Goal: Task Accomplishment & Management: Manage account settings

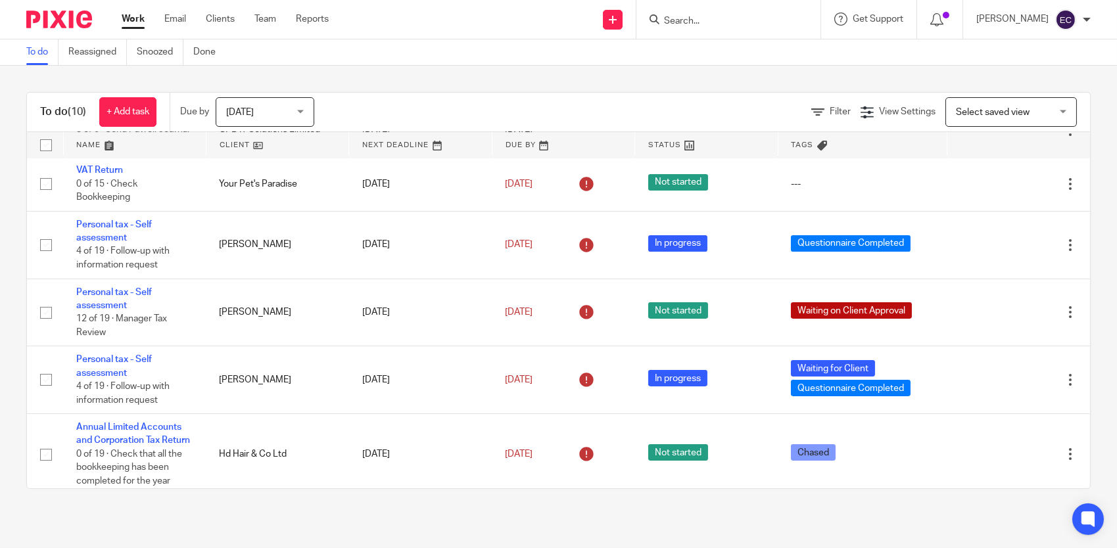
scroll to position [313, 0]
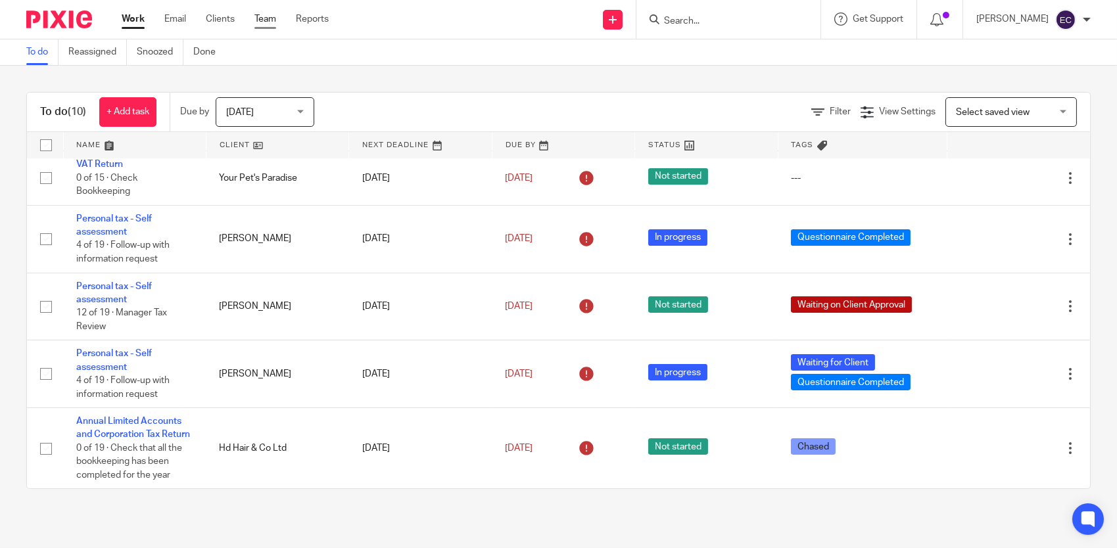
click at [268, 16] on link "Team" at bounding box center [265, 18] width 22 height 13
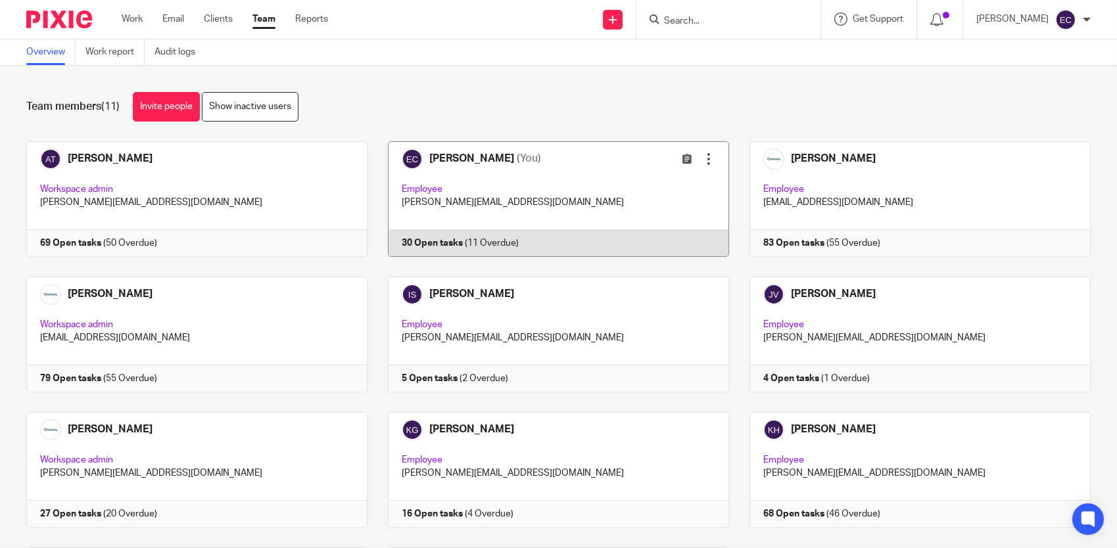
click at [494, 177] on link at bounding box center [548, 199] width 362 height 116
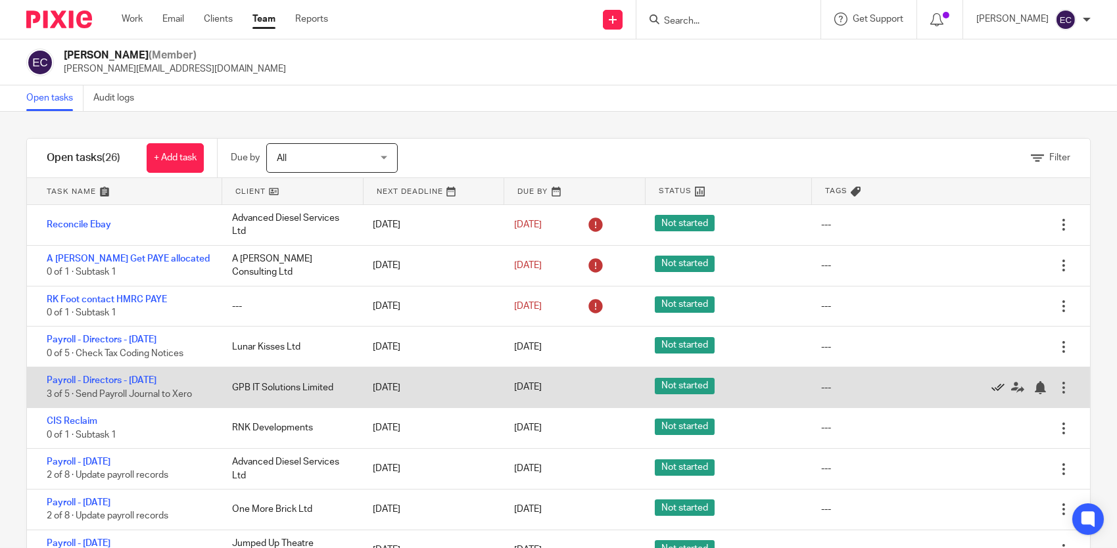
click at [991, 387] on icon at bounding box center [997, 387] width 13 height 13
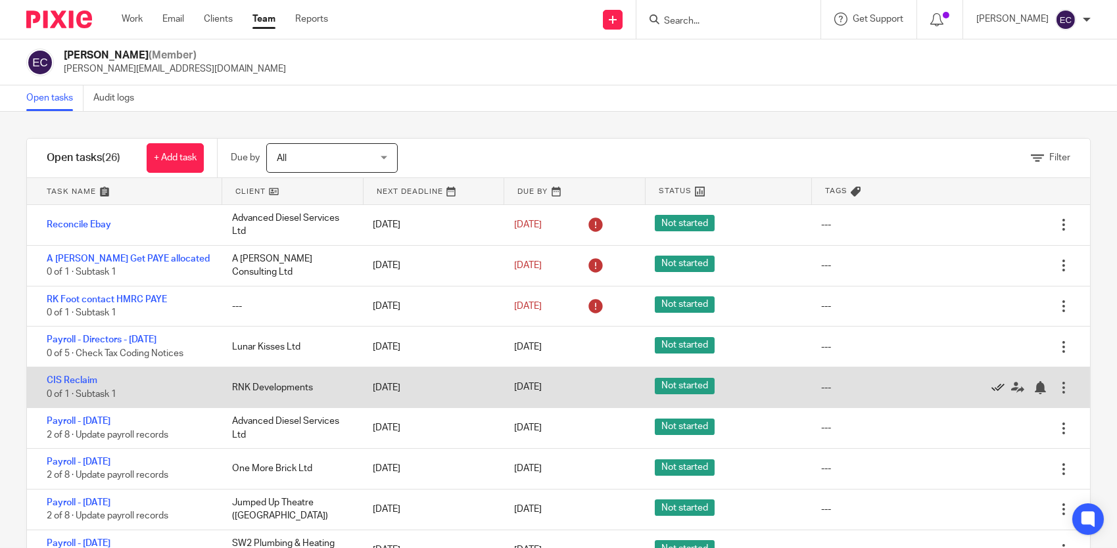
click at [991, 383] on icon at bounding box center [997, 387] width 13 height 13
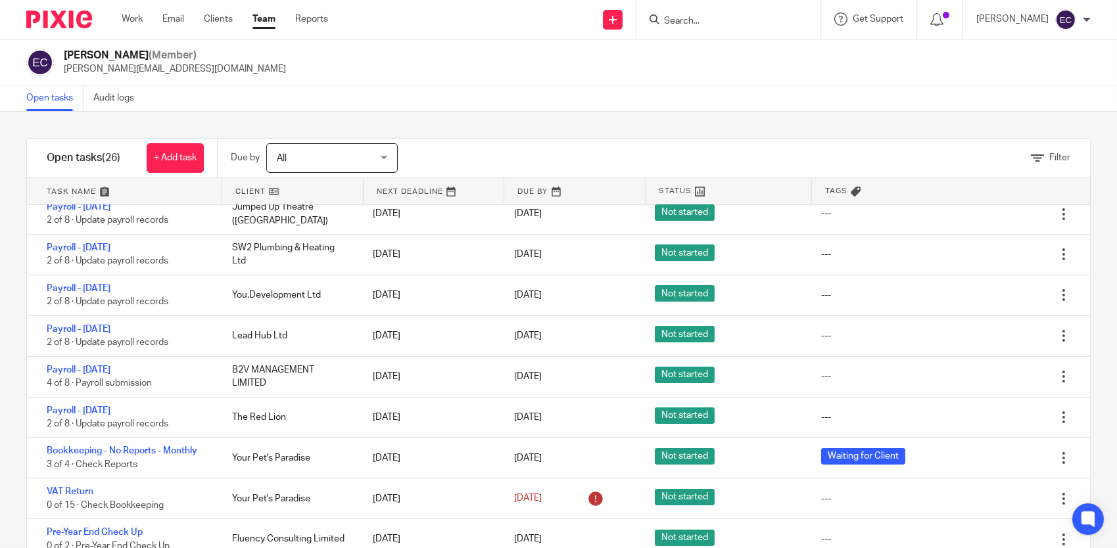
scroll to position [263, 0]
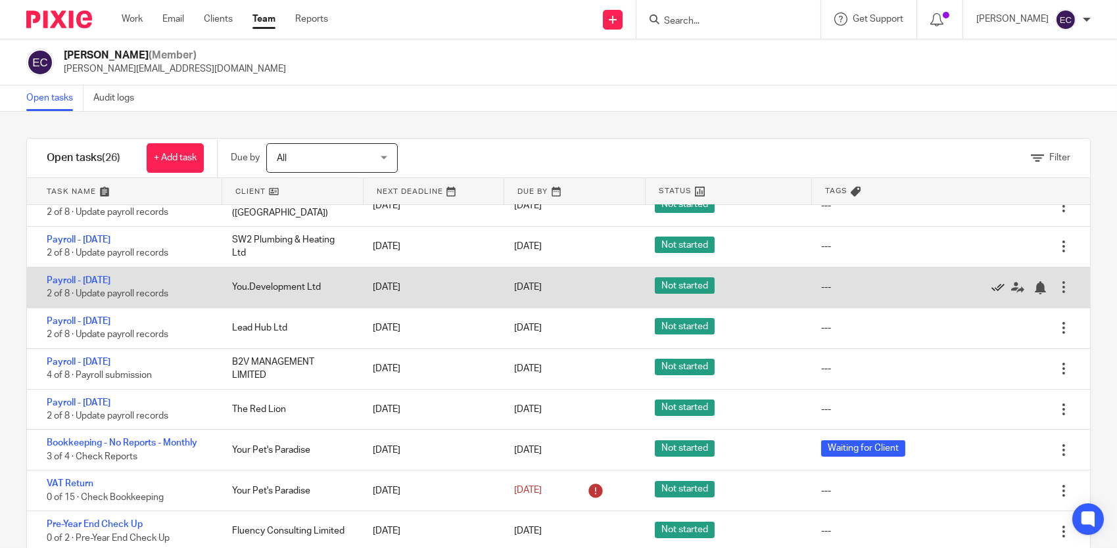
click at [991, 285] on icon at bounding box center [997, 287] width 13 height 13
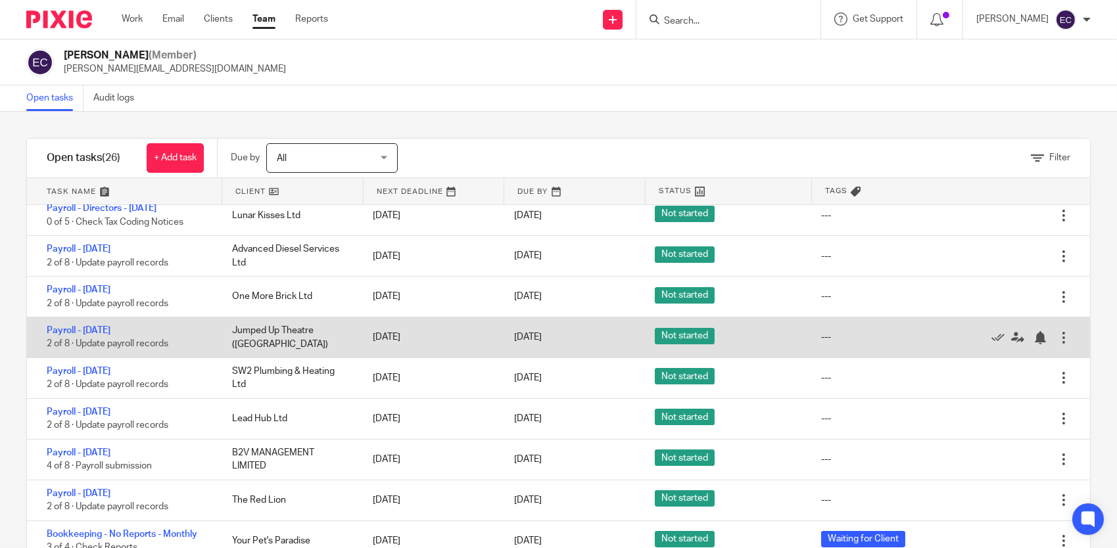
scroll to position [0, 0]
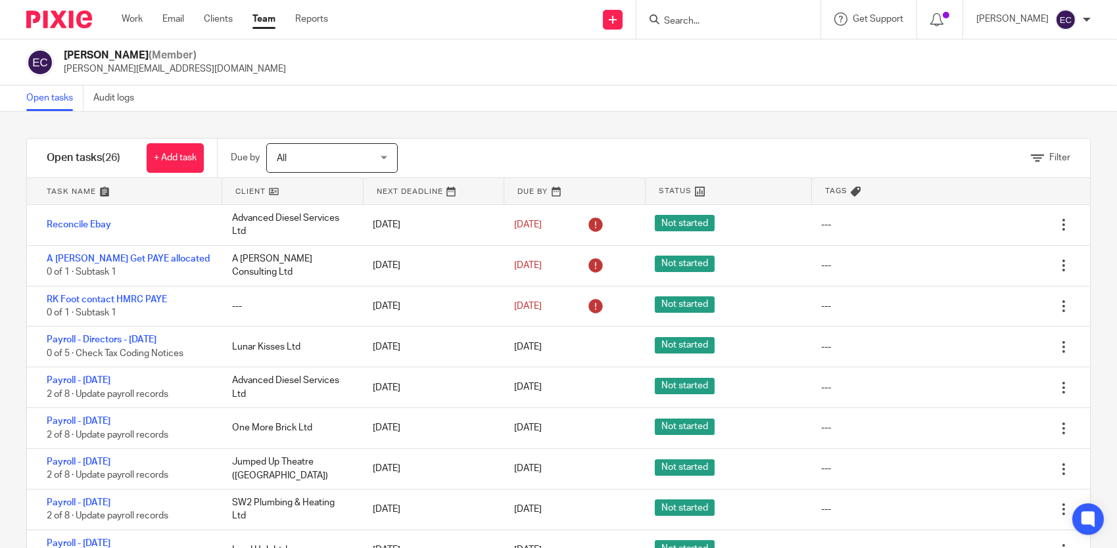
click at [692, 16] on input "Search" at bounding box center [722, 22] width 118 height 12
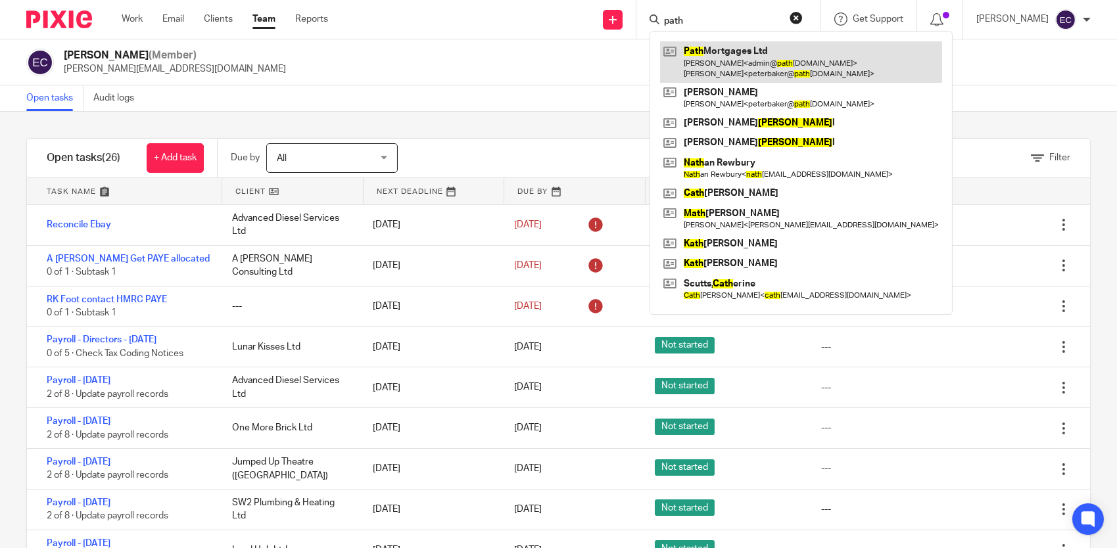
type input "path"
click at [723, 57] on link at bounding box center [801, 61] width 282 height 41
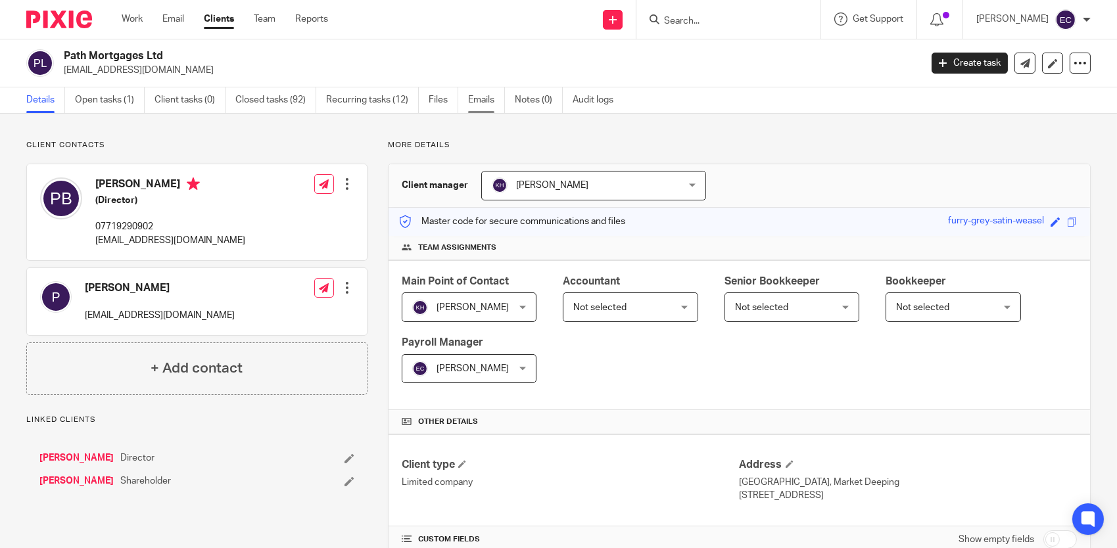
click at [494, 98] on link "Emails" at bounding box center [486, 100] width 37 height 26
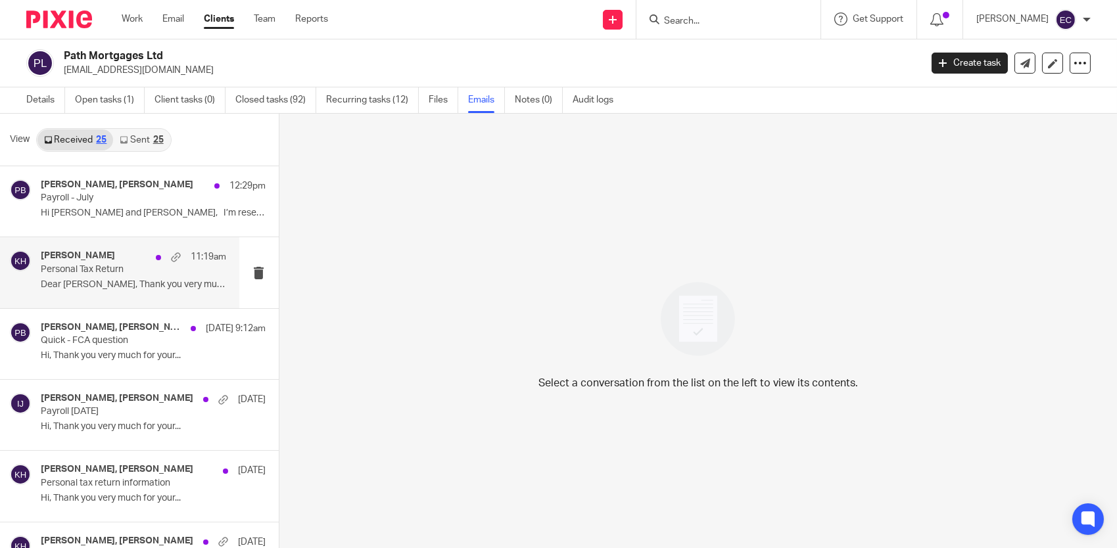
click at [156, 281] on p "Dear Kerry, Thank you very much for this. ..." at bounding box center [133, 284] width 185 height 11
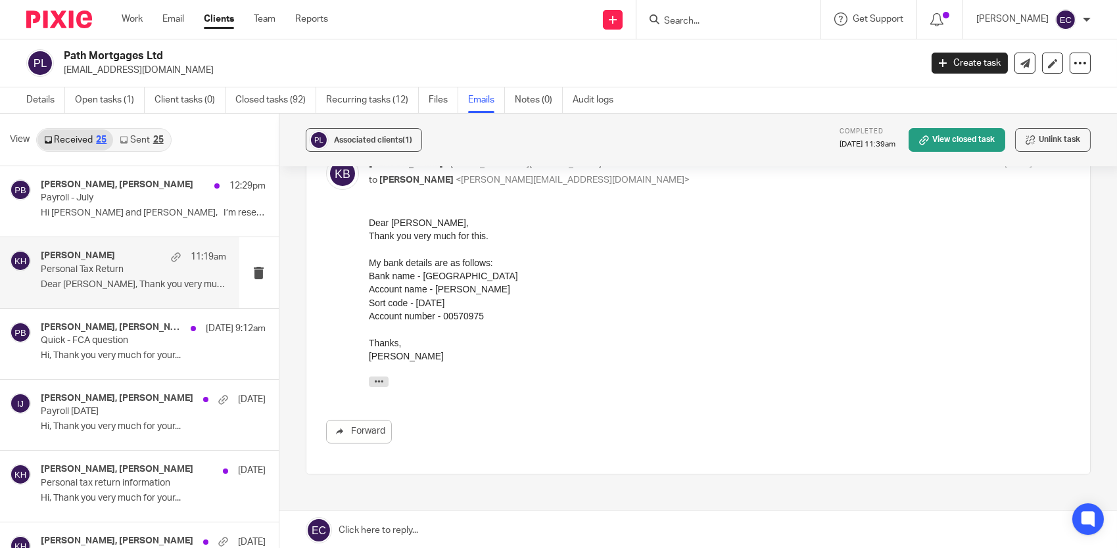
scroll to position [197, 0]
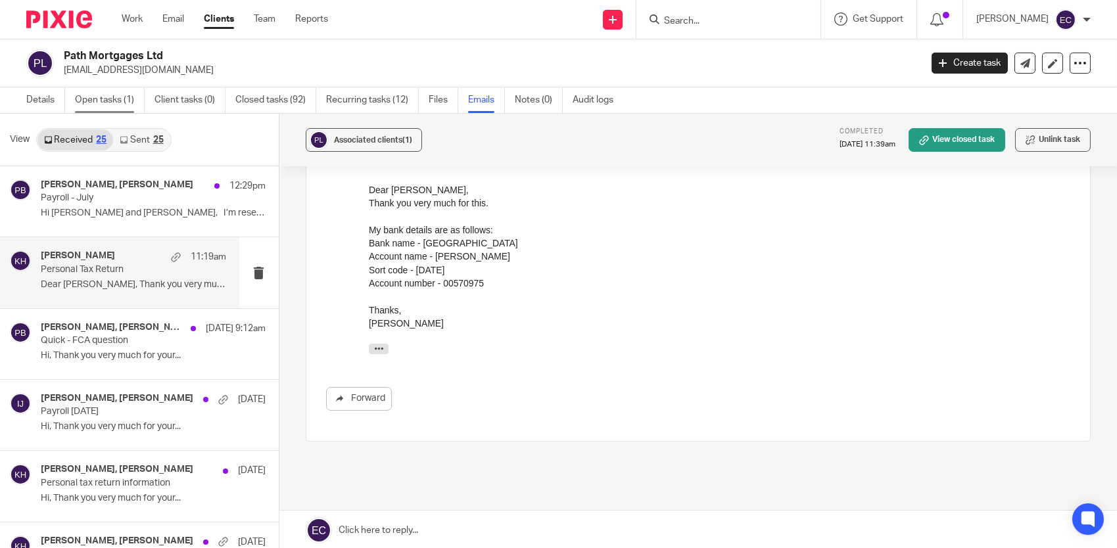
click at [103, 99] on link "Open tasks (1)" at bounding box center [110, 100] width 70 height 26
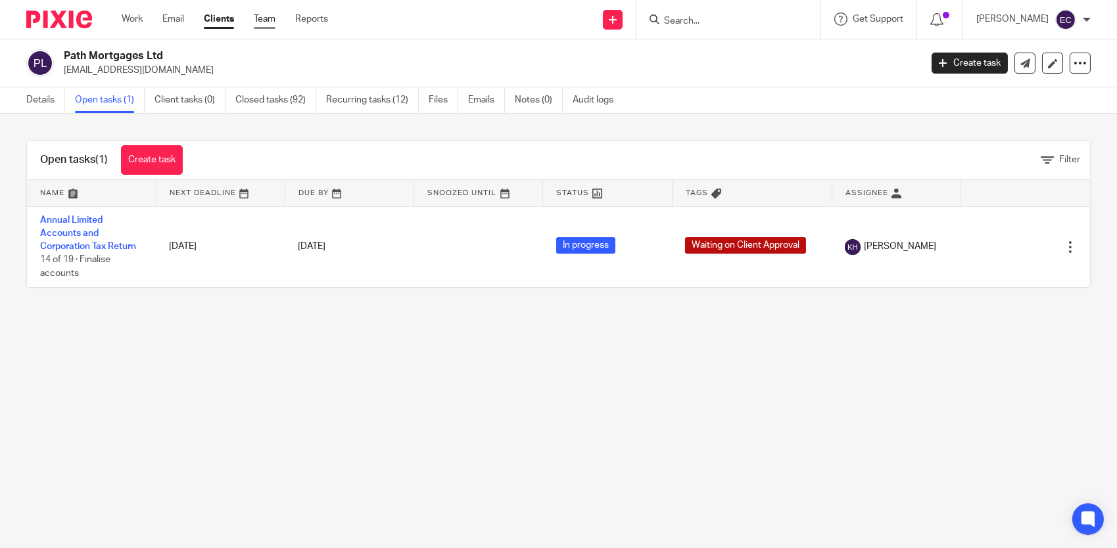
click at [255, 22] on link "Team" at bounding box center [265, 18] width 22 height 13
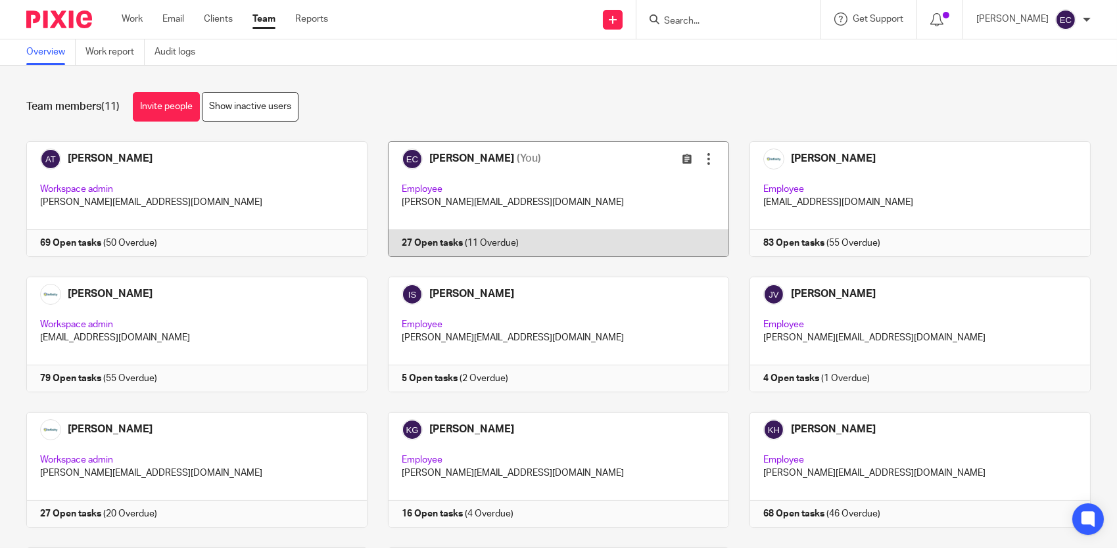
click at [563, 176] on link at bounding box center [548, 199] width 362 height 116
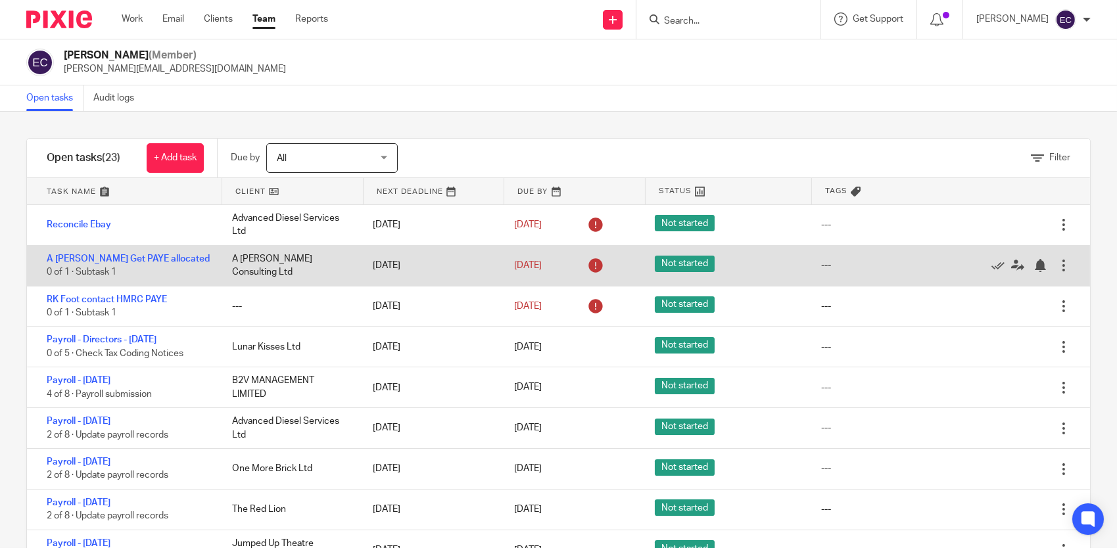
scroll to position [66, 0]
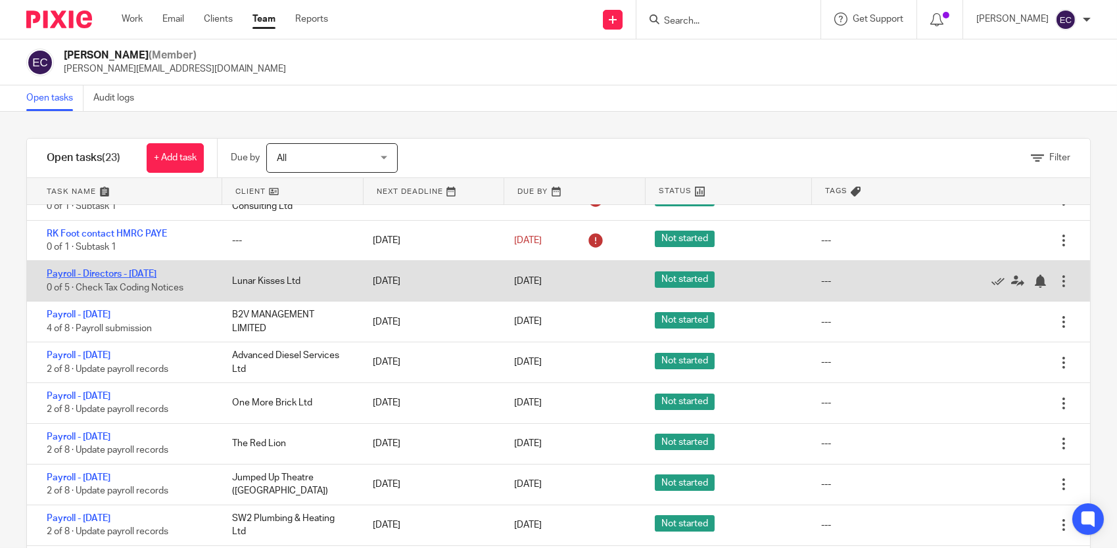
click at [156, 275] on link "Payroll - Directors - [DATE]" at bounding box center [102, 274] width 110 height 9
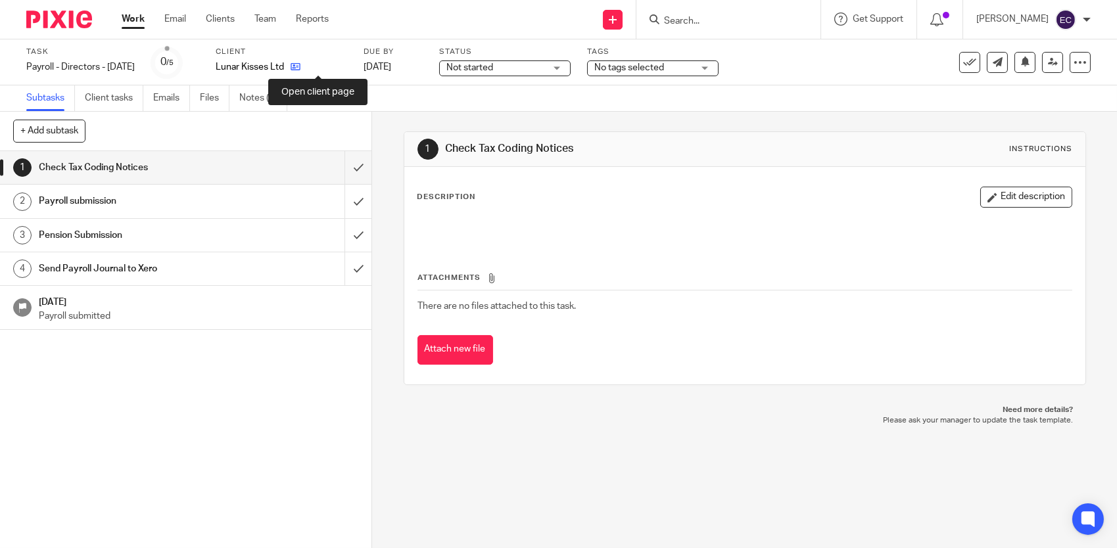
click at [300, 68] on icon at bounding box center [296, 67] width 10 height 10
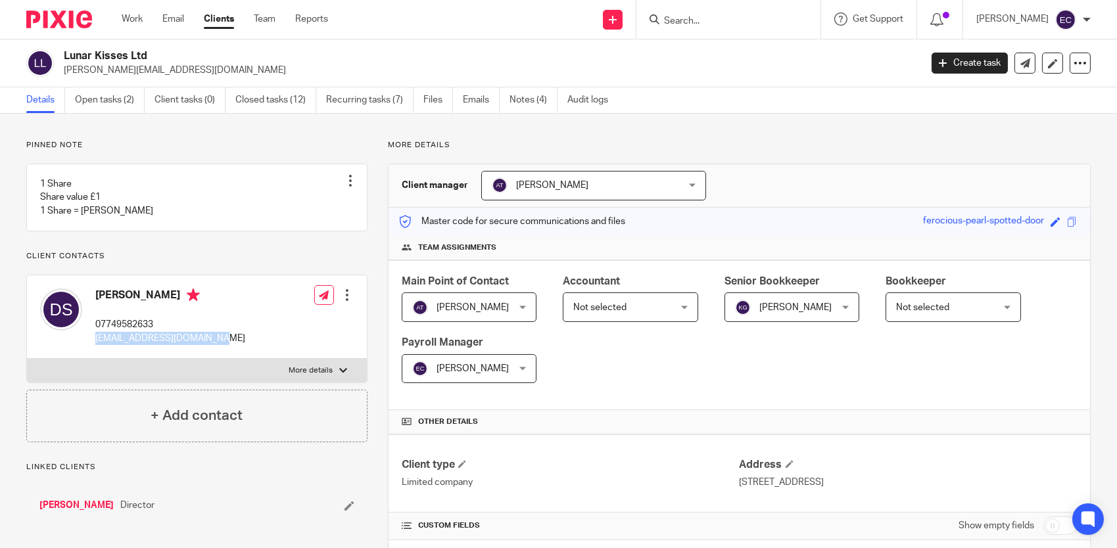
drag, startPoint x: 210, startPoint y: 352, endPoint x: 93, endPoint y: 358, distance: 116.5
click at [93, 352] on div "Denise Delos Santos 07749582633 x.lunarkisses.x@gmail.com" at bounding box center [142, 317] width 205 height 70
drag, startPoint x: 93, startPoint y: 358, endPoint x: 105, endPoint y: 352, distance: 12.9
copy p "x.lunarkisses.x@gmail.com"
click at [272, 20] on link "Team" at bounding box center [265, 18] width 22 height 13
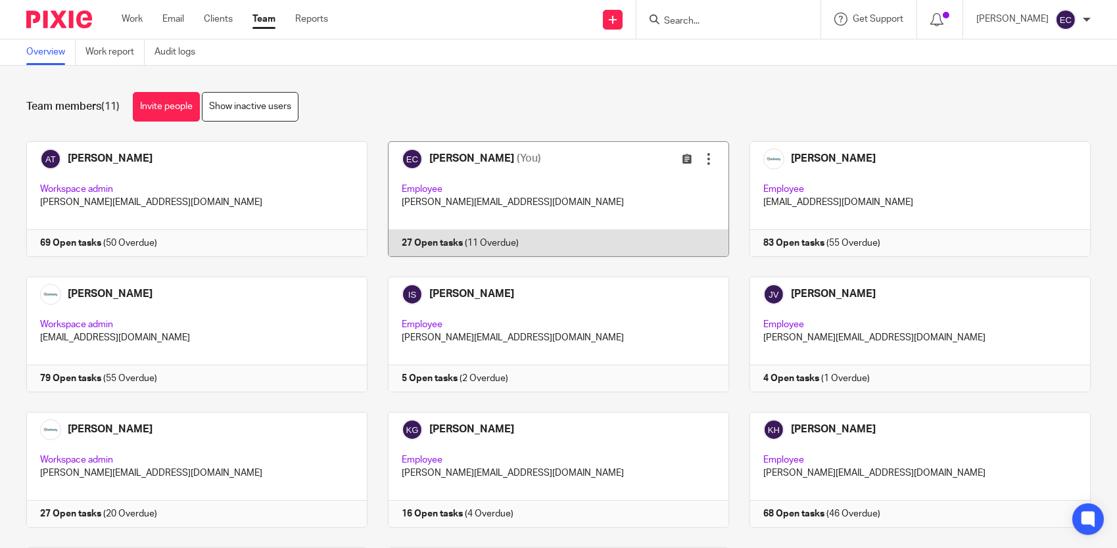
click at [498, 181] on link at bounding box center [548, 199] width 362 height 116
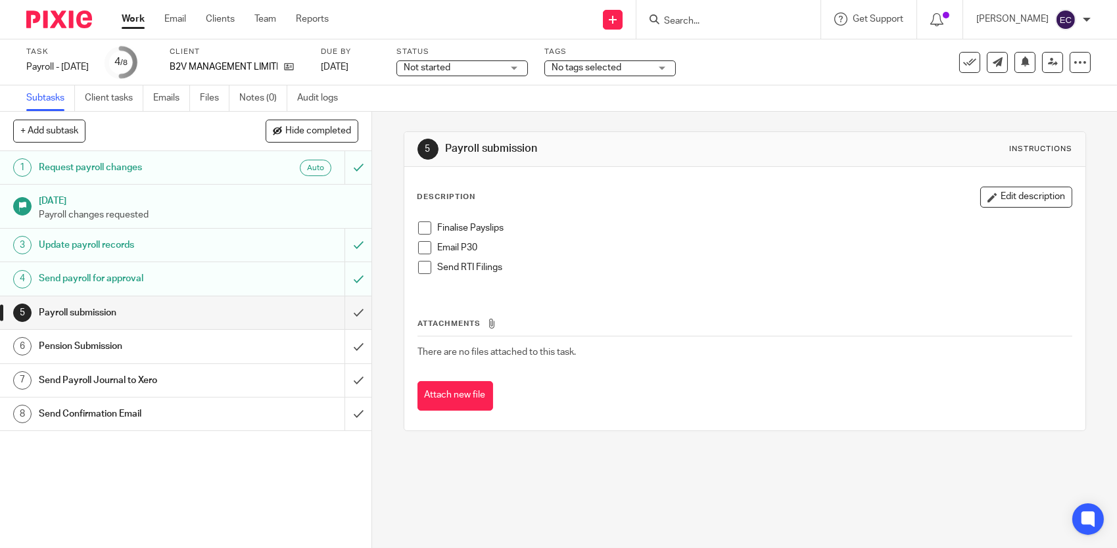
click at [502, 64] on span "Not started" at bounding box center [453, 68] width 99 height 14
click at [678, 140] on div "5 Payroll submission Instructions" at bounding box center [744, 149] width 655 height 21
click at [676, 70] on div "No tags selected" at bounding box center [609, 68] width 131 height 16
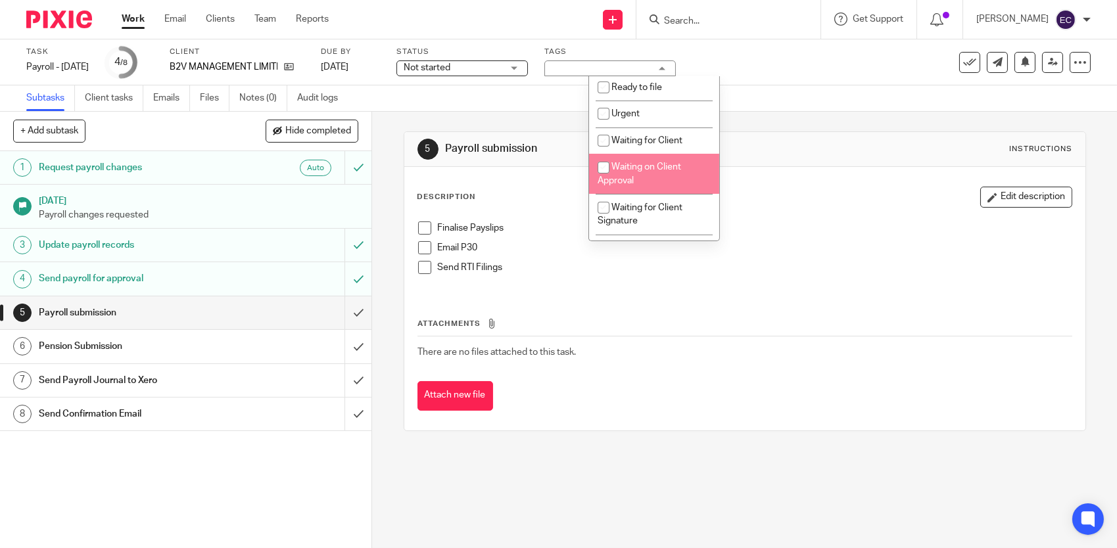
scroll to position [460, 0]
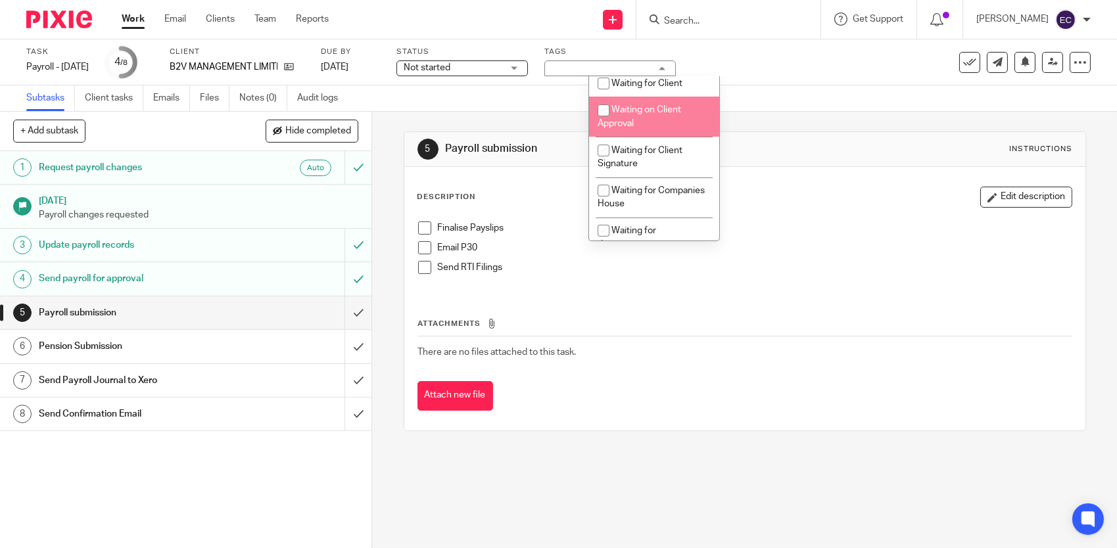
click at [675, 122] on li "Waiting on Client Approval" at bounding box center [654, 117] width 130 height 40
checkbox input "true"
click at [847, 222] on p "Finalise Payslips" at bounding box center [755, 228] width 634 height 13
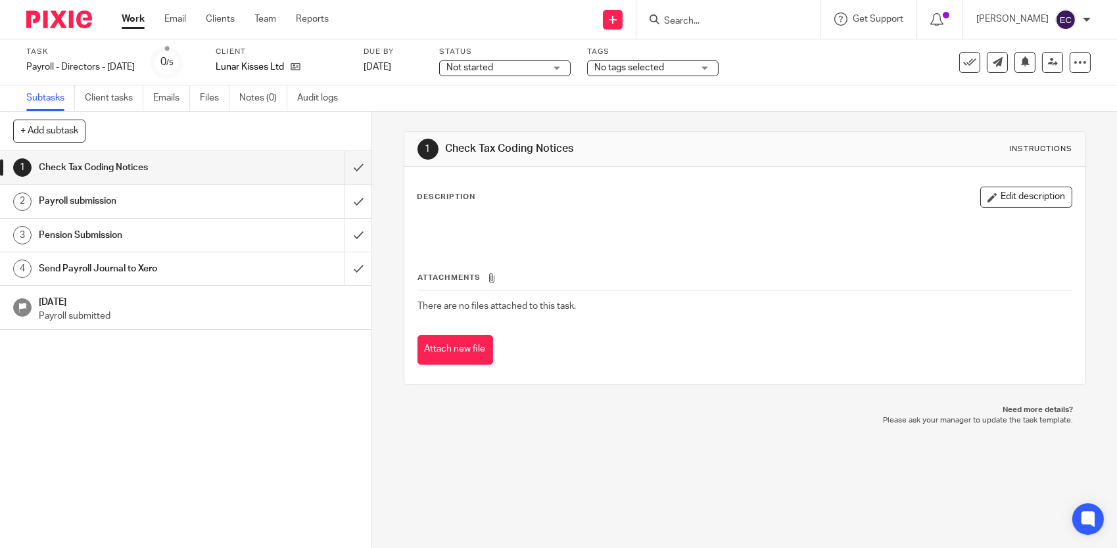
click at [719, 66] on div "No tags selected" at bounding box center [652, 68] width 131 height 16
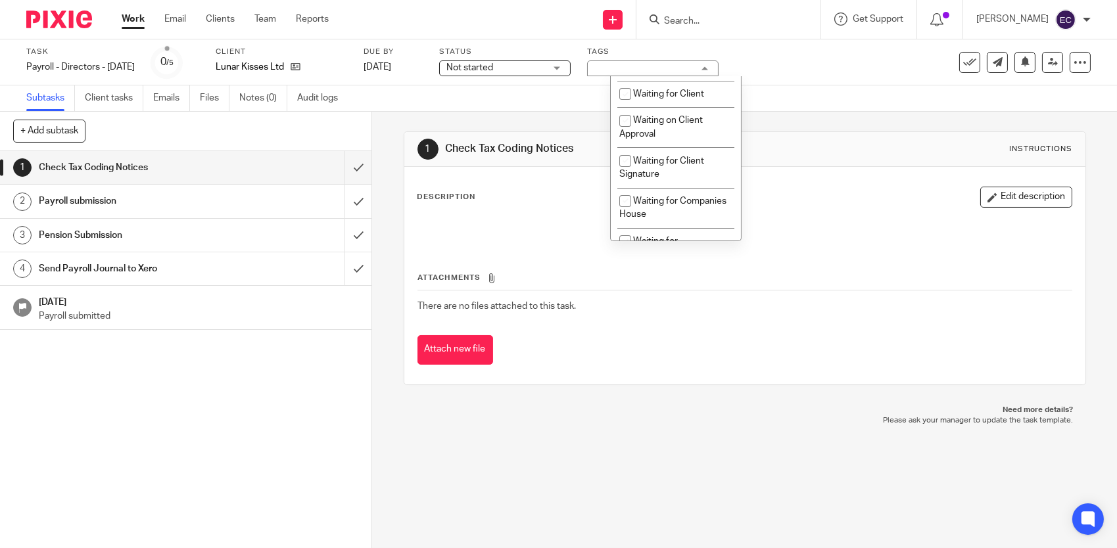
scroll to position [460, 0]
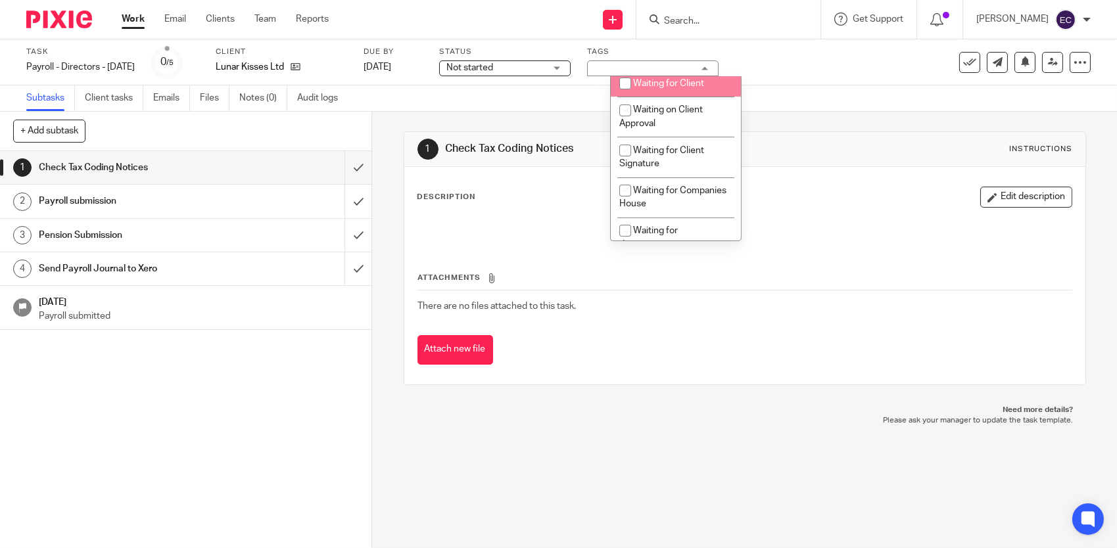
click at [682, 93] on li "Waiting for Client" at bounding box center [676, 83] width 130 height 27
checkbox input "true"
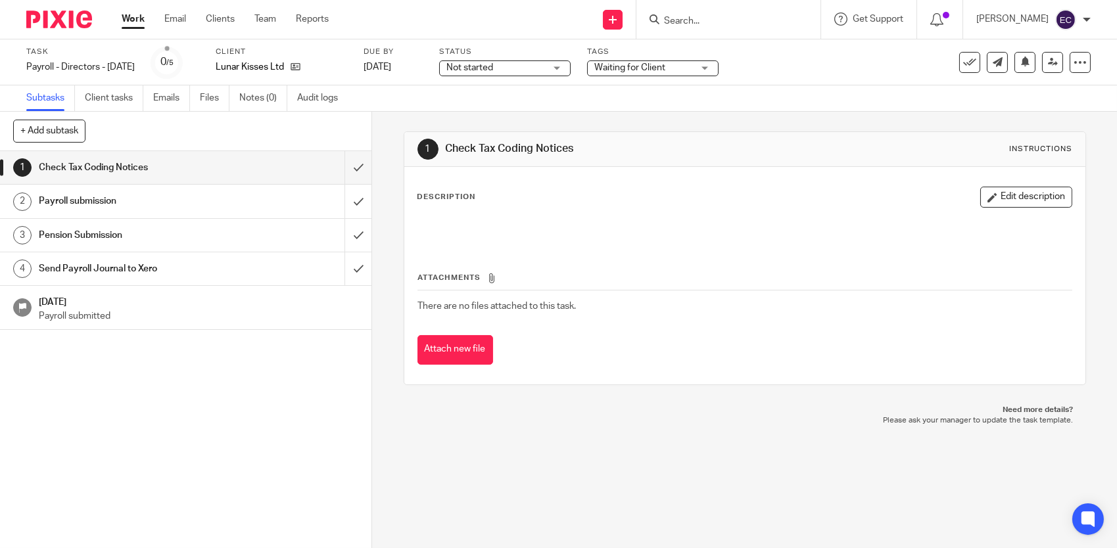
click at [861, 251] on div "Attachments There are no files attached to this task. Attach new file" at bounding box center [744, 305] width 655 height 120
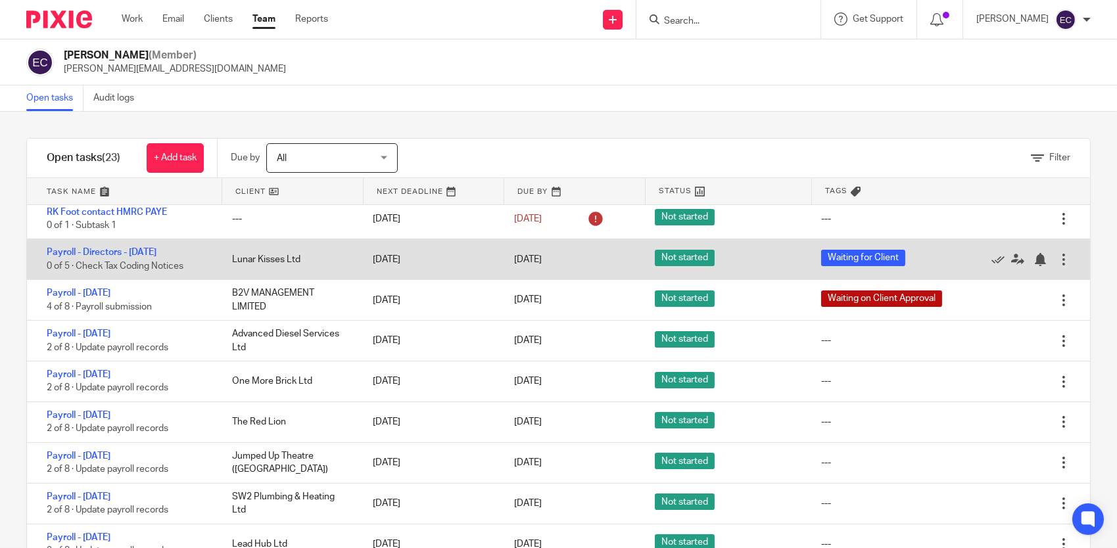
scroll to position [197, 0]
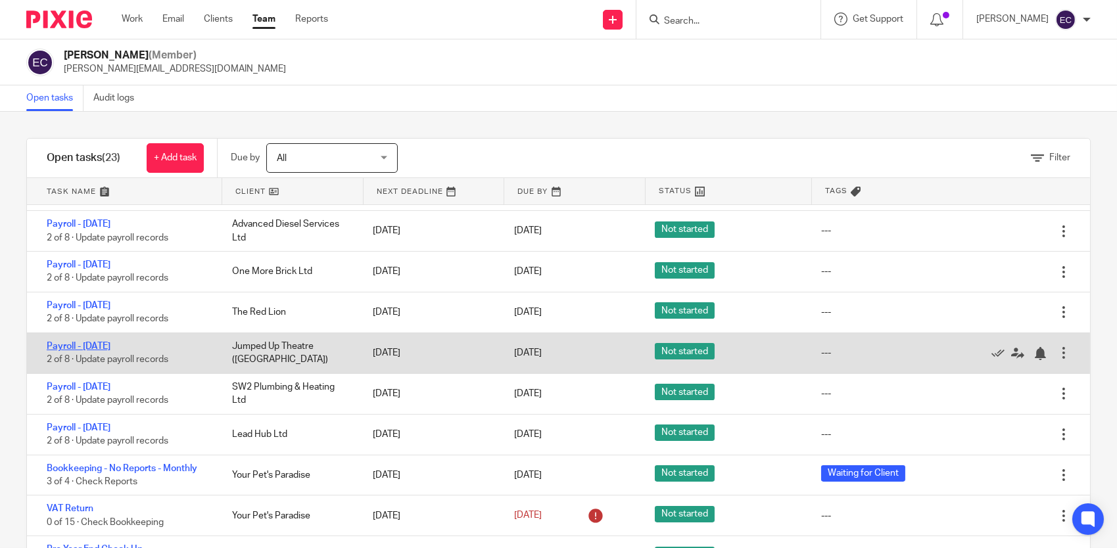
click at [110, 349] on link "Payroll - [DATE]" at bounding box center [79, 346] width 64 height 9
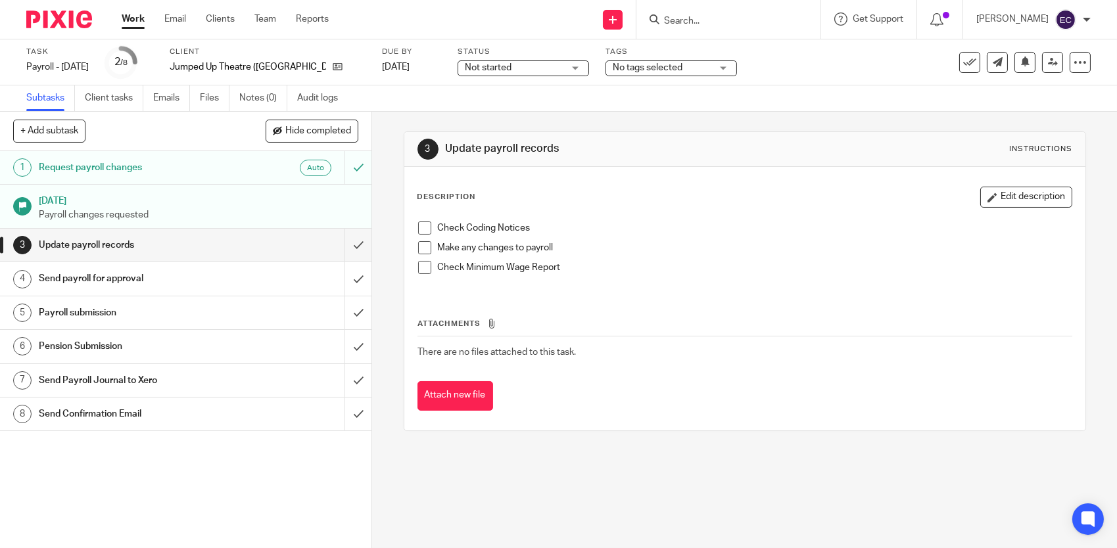
click at [101, 285] on h1 "Send payroll for approval" at bounding box center [136, 279] width 195 height 20
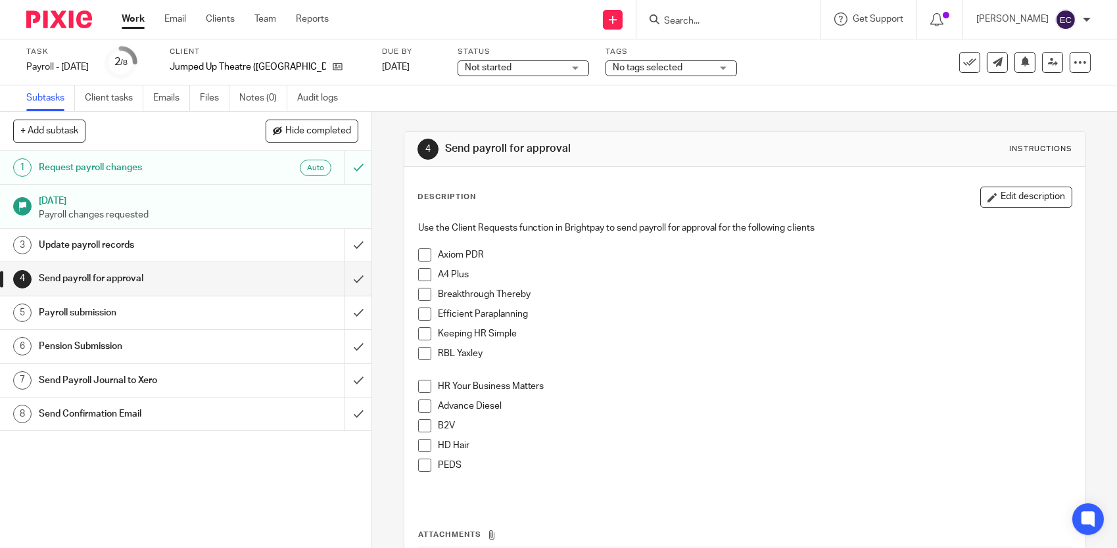
click at [114, 411] on h1 "Send Confirmation Email" at bounding box center [136, 414] width 195 height 20
